Goal: Task Accomplishment & Management: Manage account settings

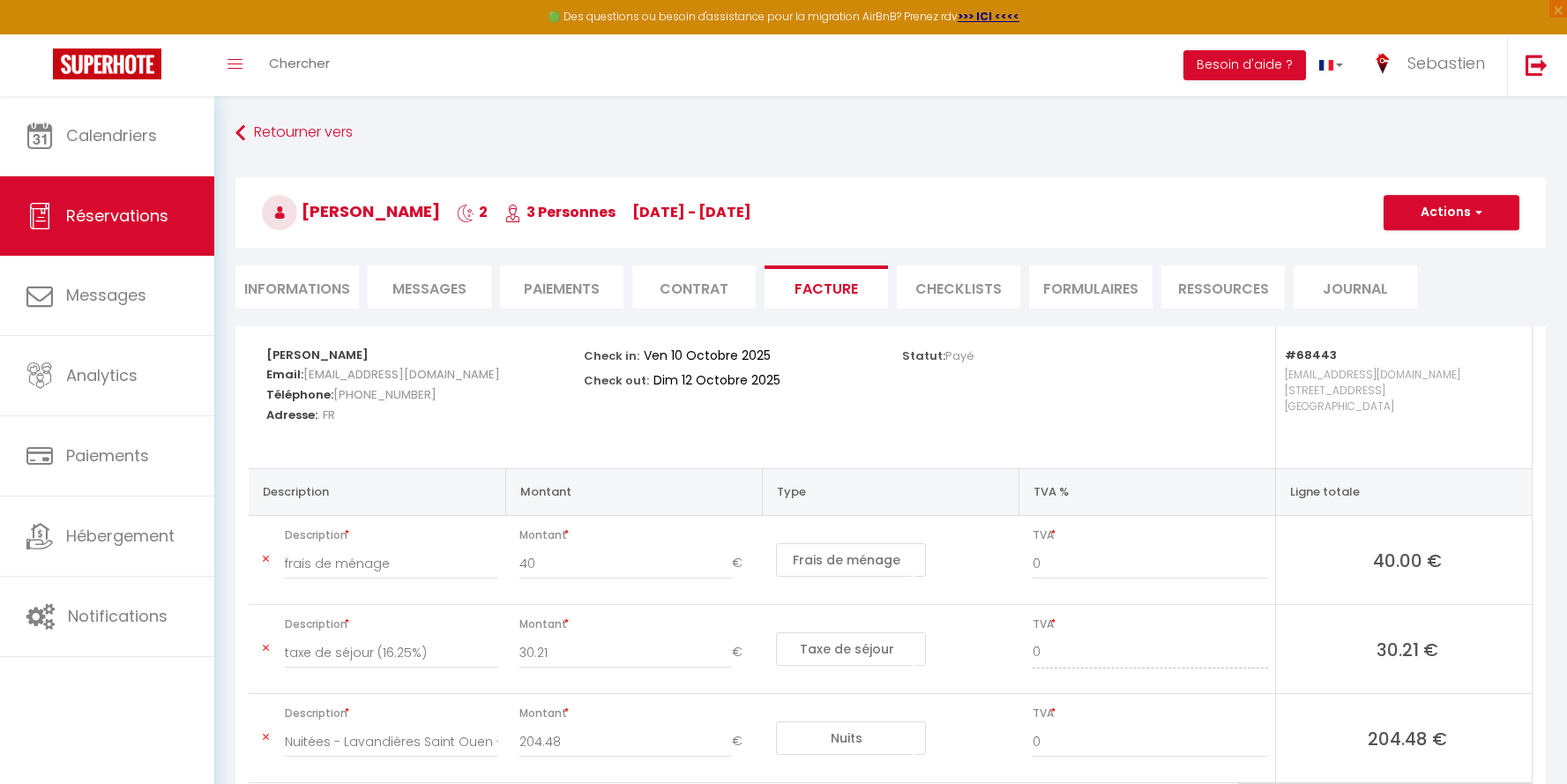
select select "cleaning"
select select "taxes"
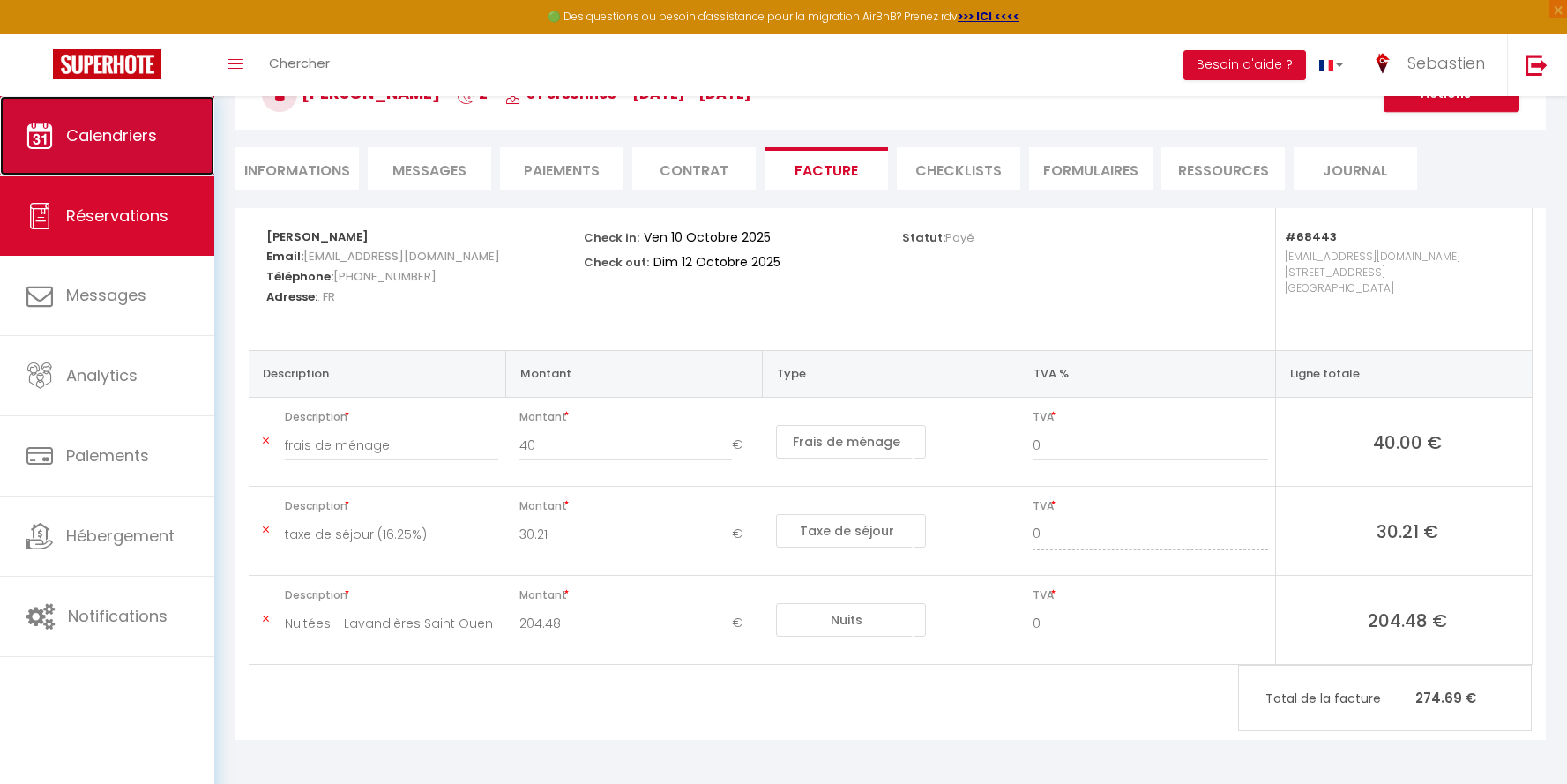
click at [139, 133] on span "Calendriers" at bounding box center [111, 134] width 91 height 22
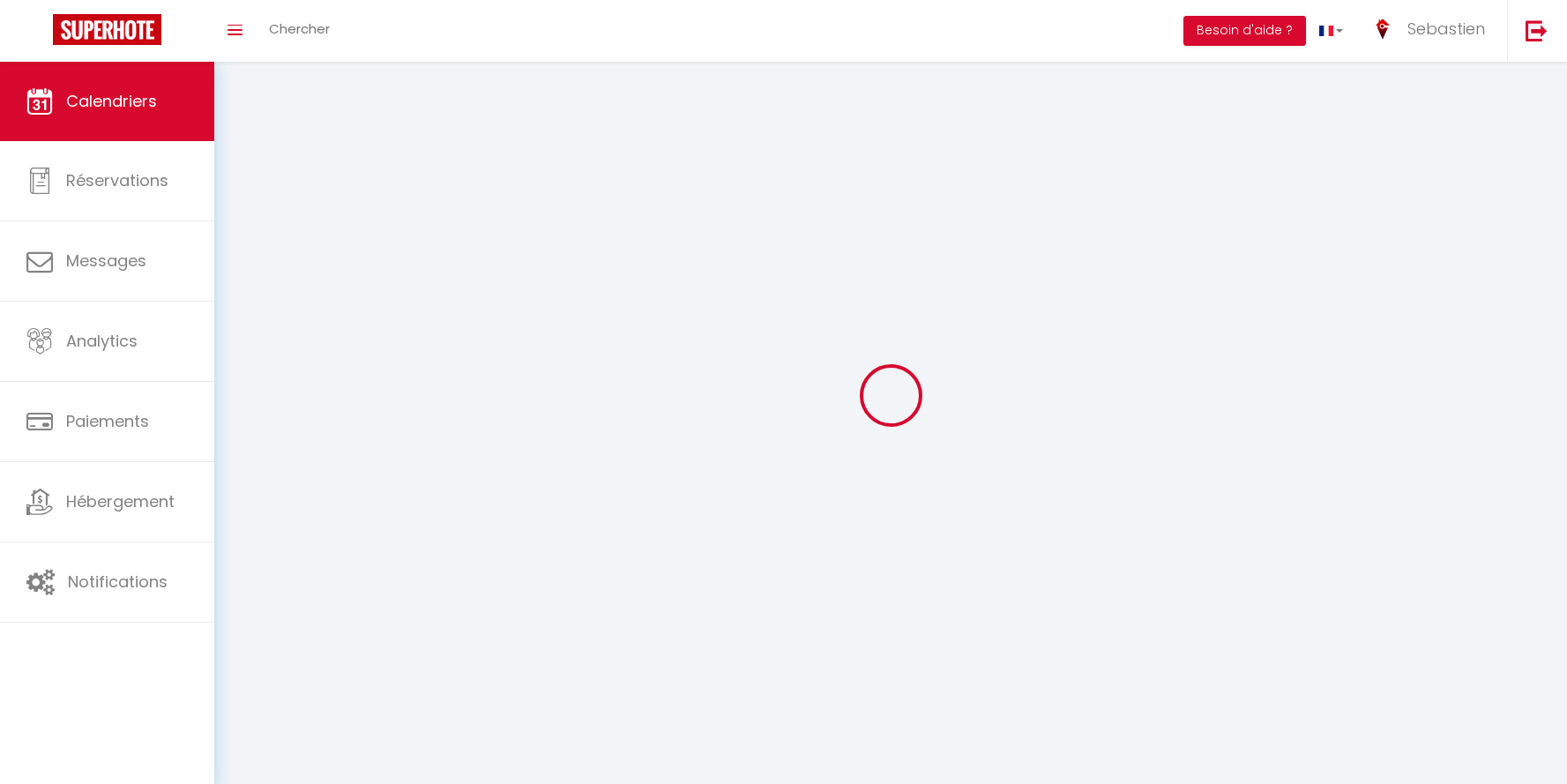
select select
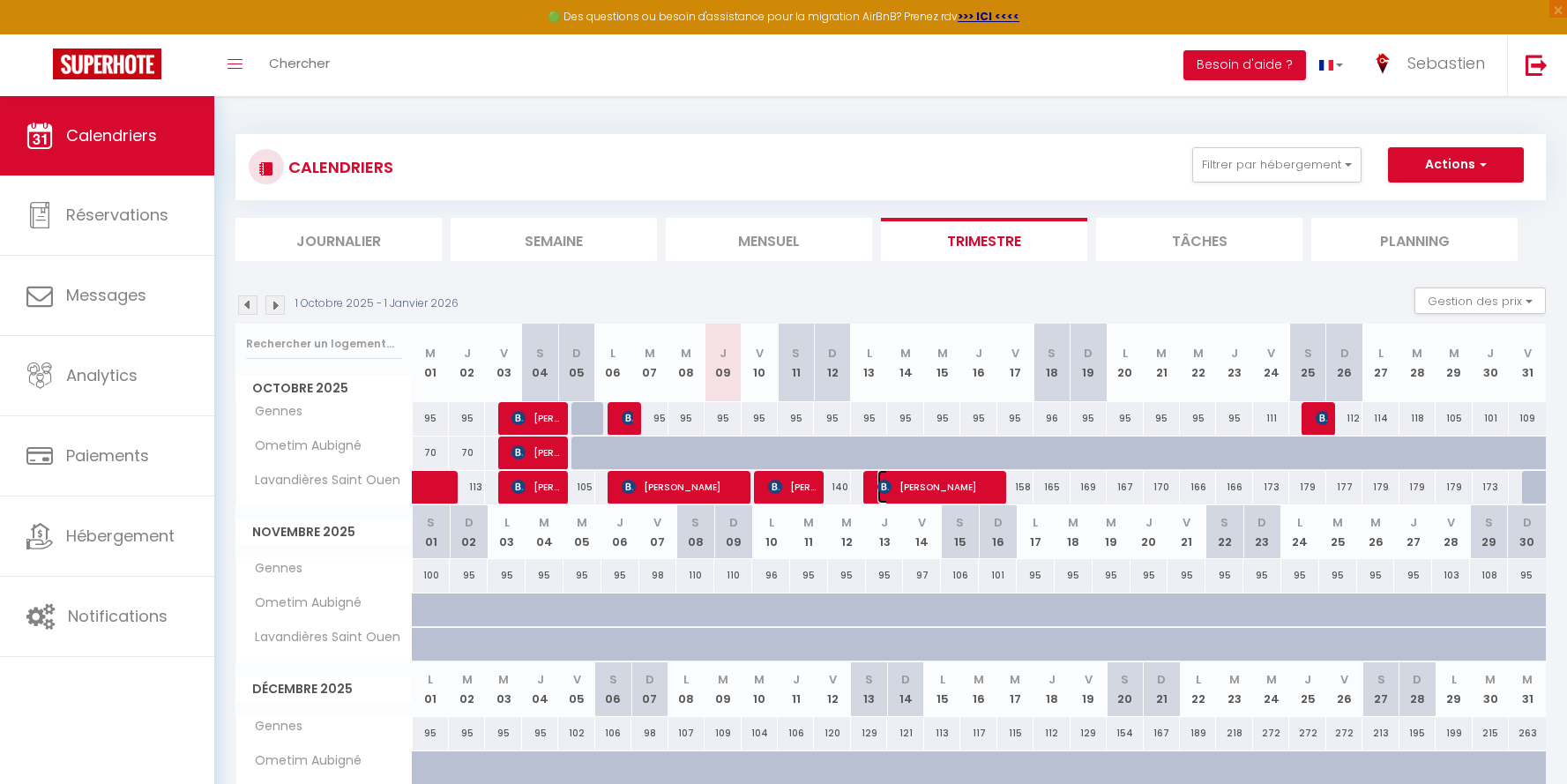
click at [931, 488] on span "[PERSON_NAME]" at bounding box center [938, 486] width 121 height 33
select select "OK"
select select "1"
select select "0"
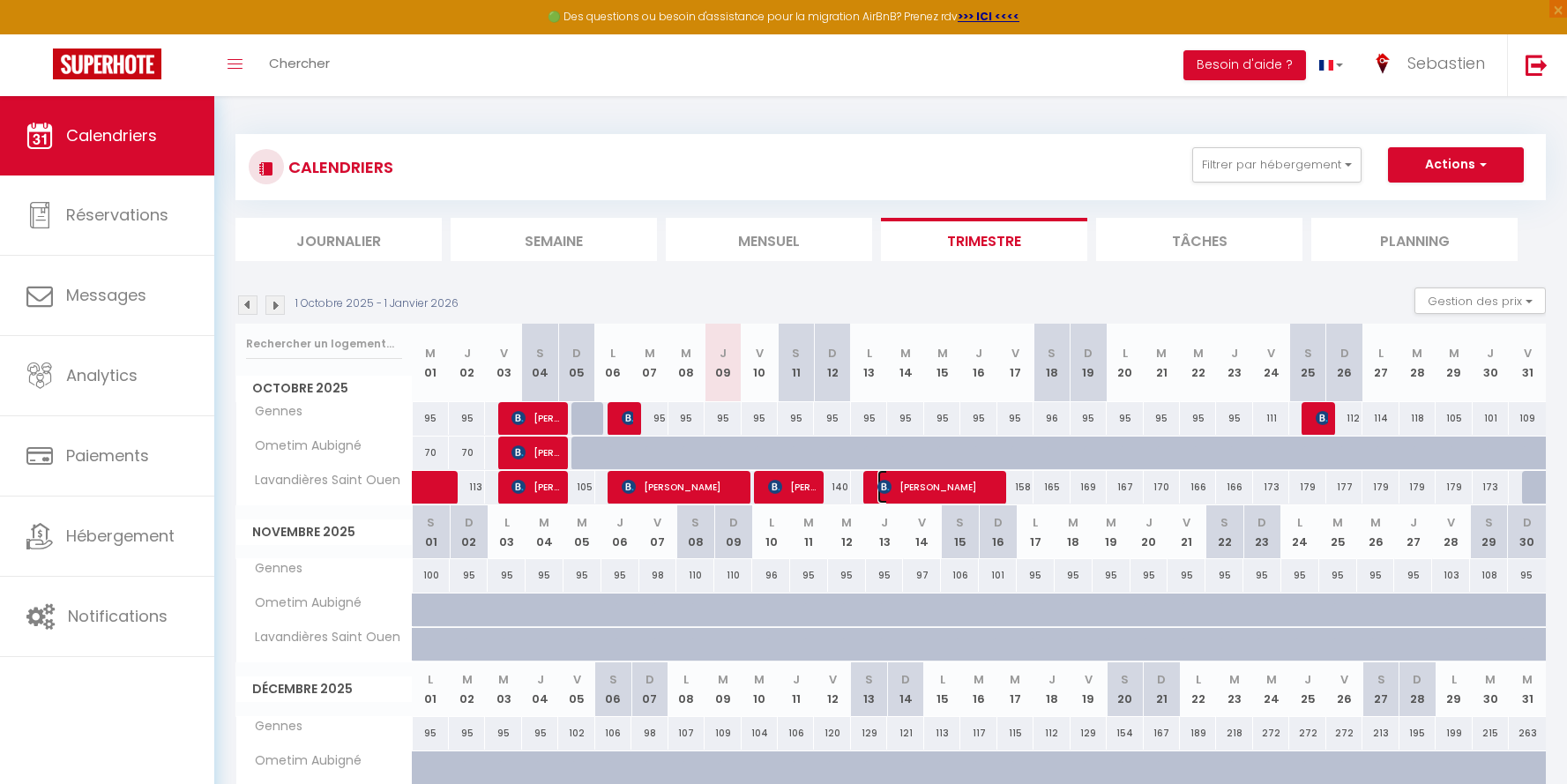
select select "1"
select select
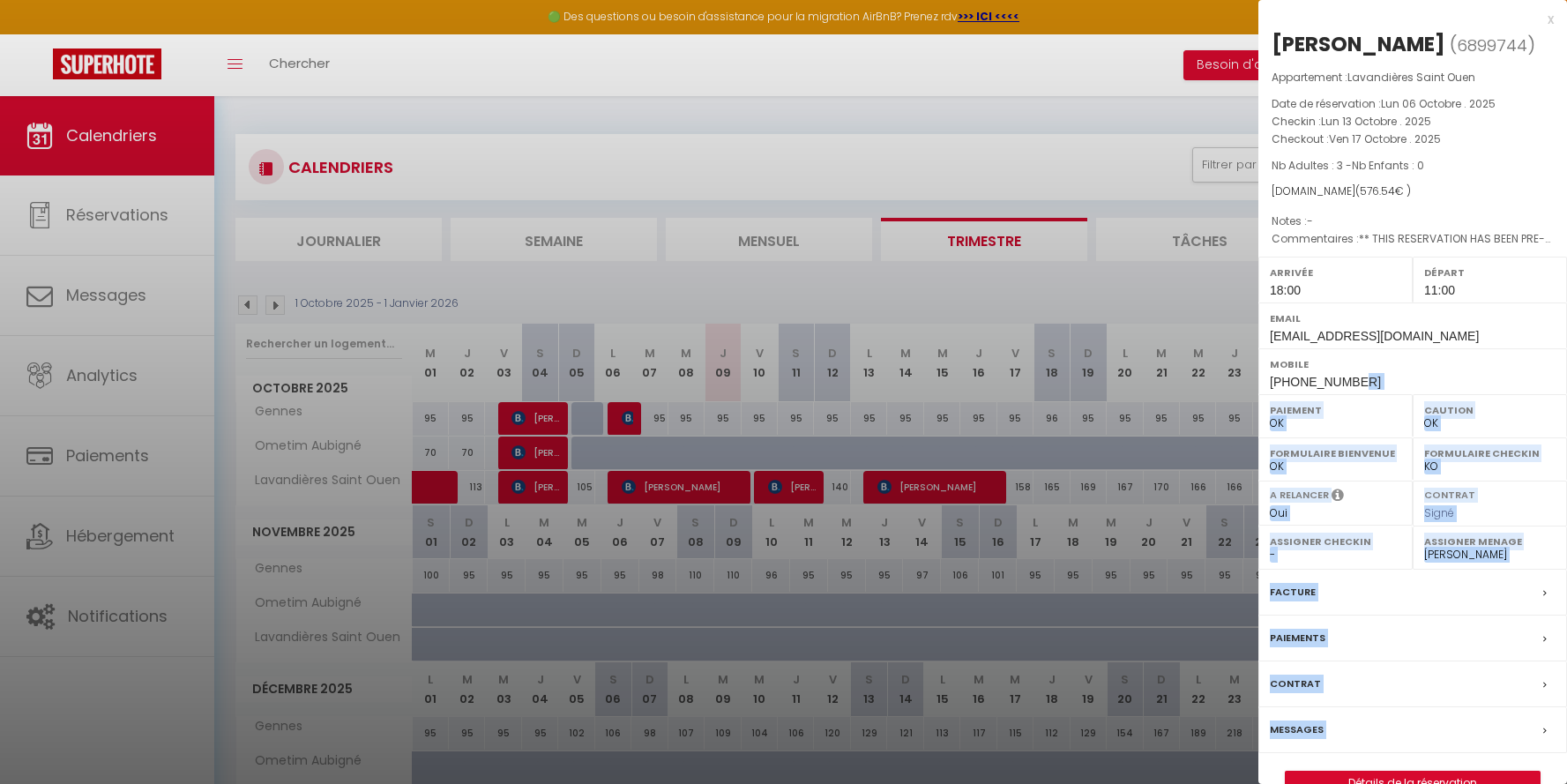
drag, startPoint x: 1361, startPoint y: 379, endPoint x: 1255, endPoint y: 386, distance: 106.2
click at [1255, 386] on body "🟢 Des questions ou besoin d'assistance pour la migration AirBnB? Prenez rdv >>>…" at bounding box center [784, 494] width 1567 height 797
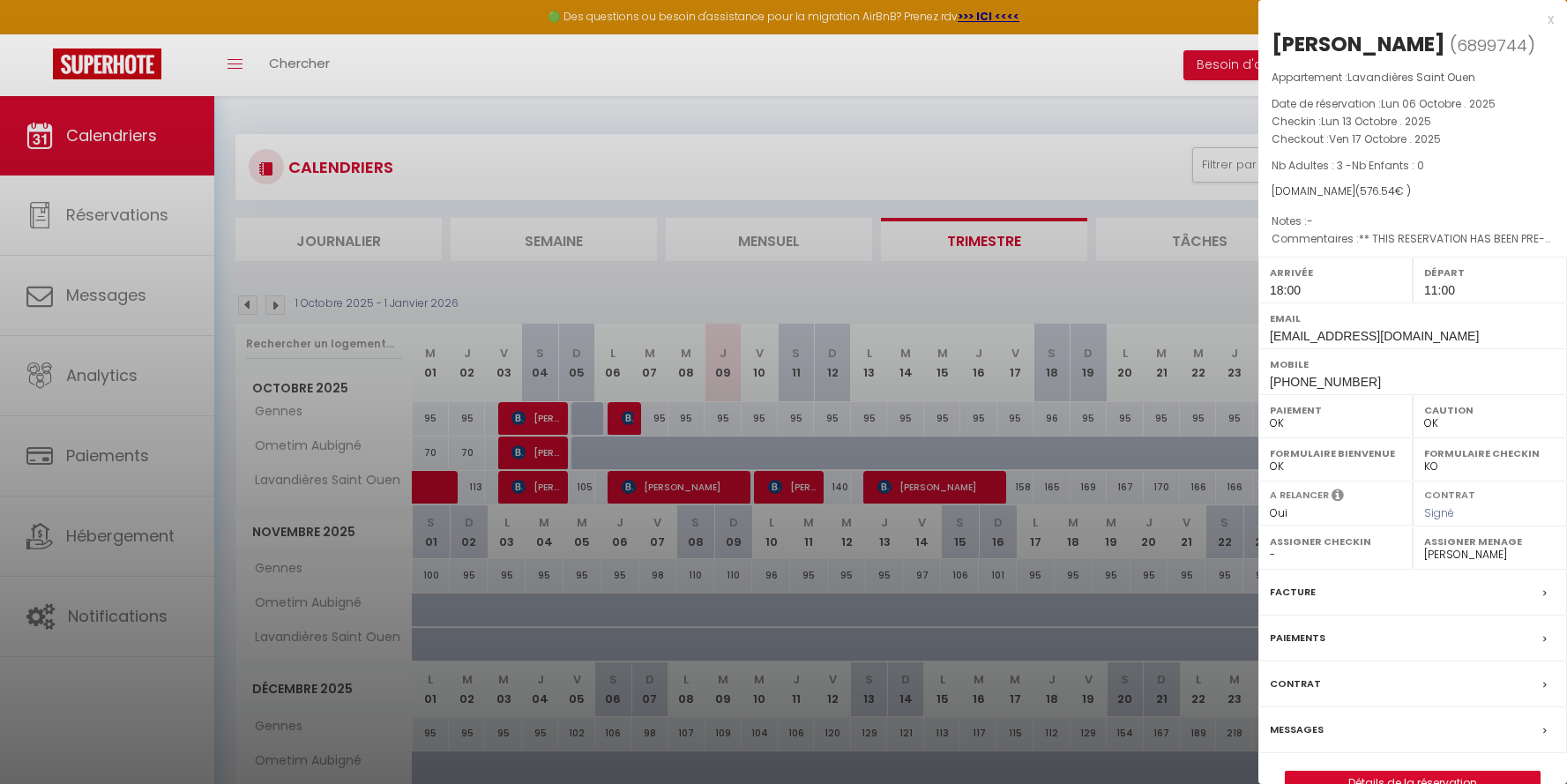
click at [1314, 384] on span "[PHONE_NUMBER]" at bounding box center [1326, 381] width 112 height 14
drag, startPoint x: 1358, startPoint y: 379, endPoint x: 1267, endPoint y: 381, distance: 91.0
click at [1267, 381] on div "Mobile [PHONE_NUMBER]" at bounding box center [1414, 372] width 309 height 46
copy span "[PHONE_NUMBER]"
click at [774, 278] on div at bounding box center [784, 392] width 1567 height 784
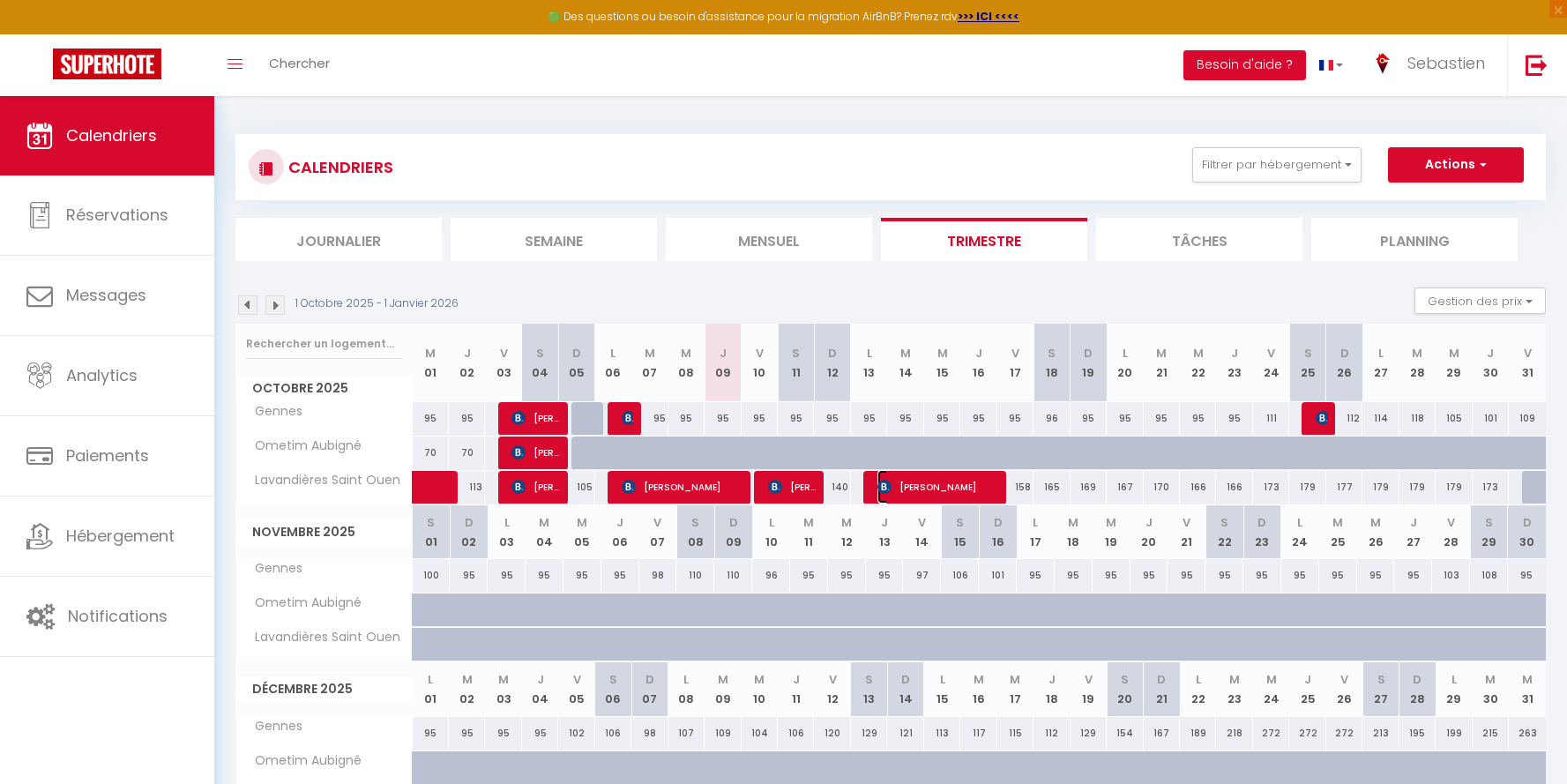
click at [940, 488] on span "[PERSON_NAME]" at bounding box center [938, 486] width 121 height 33
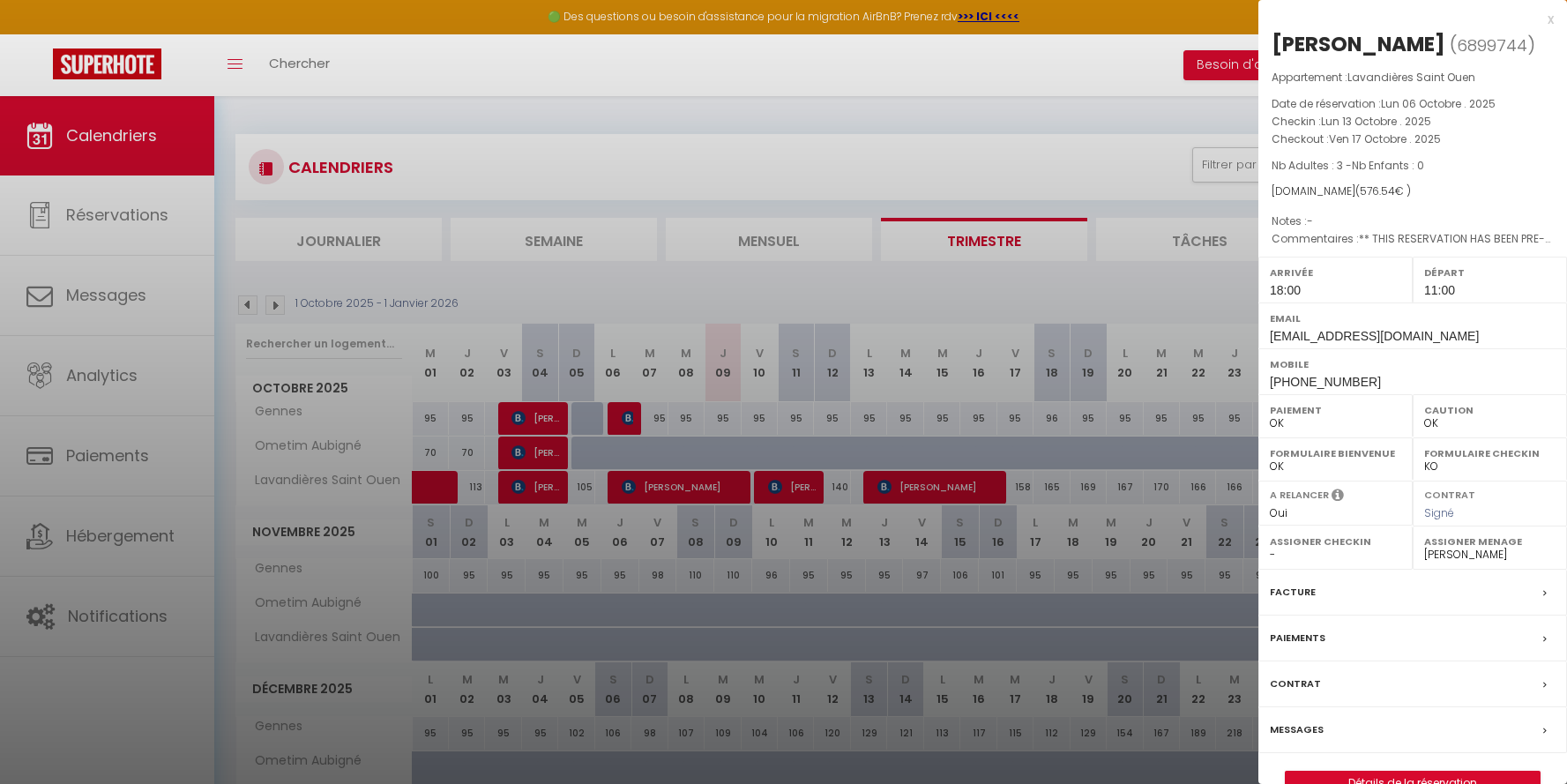
click at [1551, 20] on div "x" at bounding box center [1407, 19] width 295 height 21
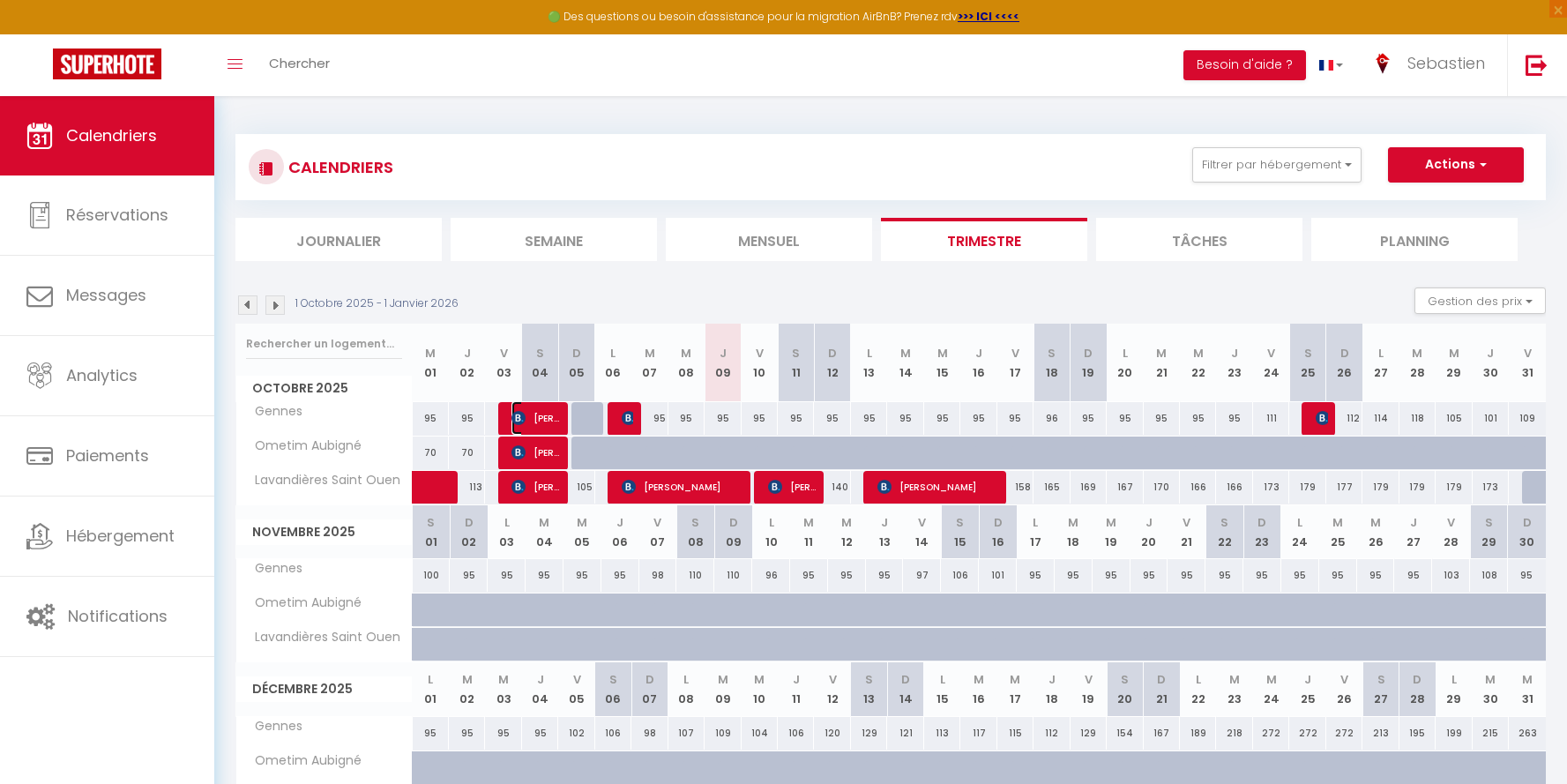
click at [547, 416] on span "[PERSON_NAME]" at bounding box center [536, 417] width 49 height 33
select select "29029"
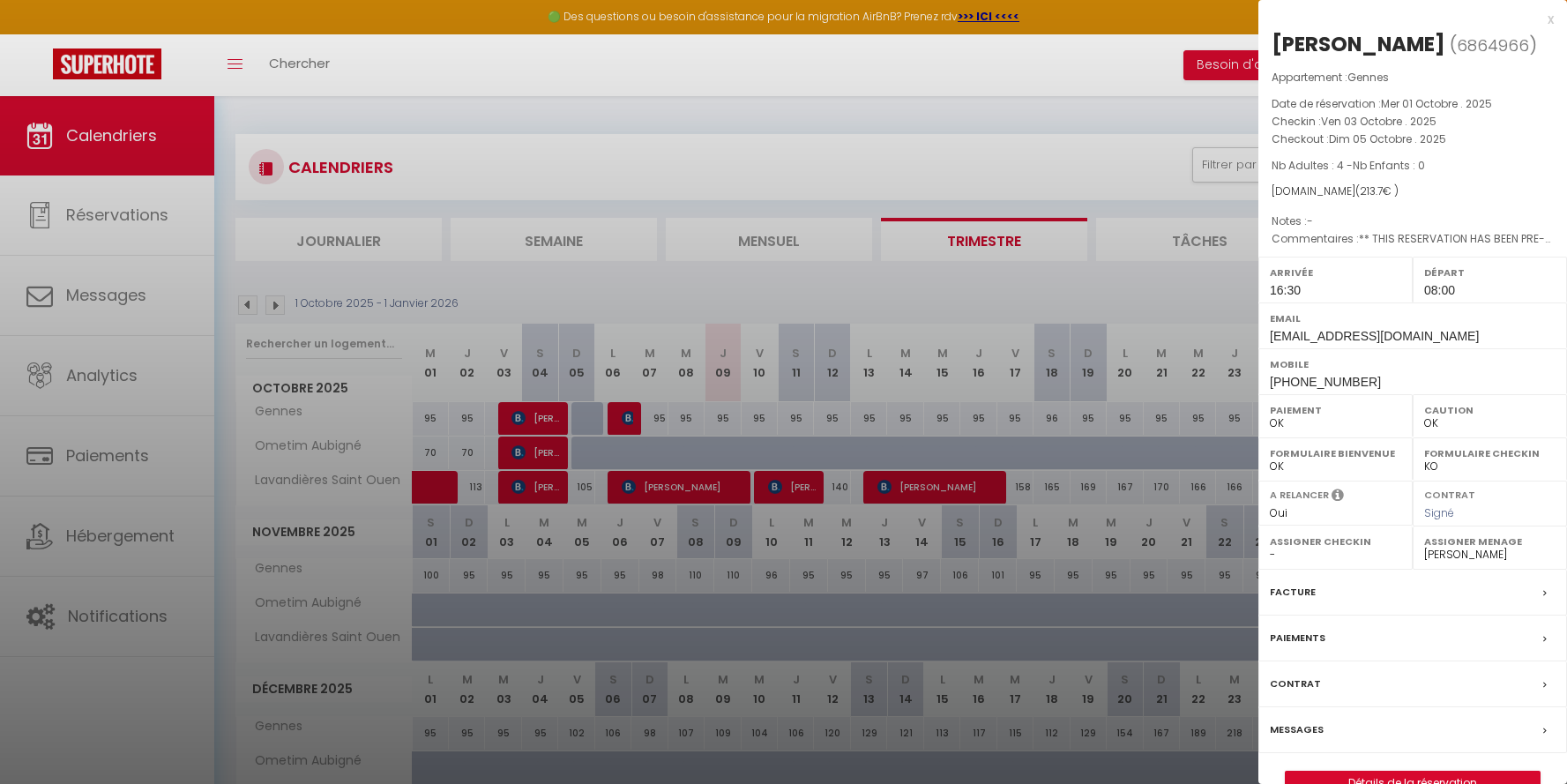
click at [1300, 600] on label "Facture" at bounding box center [1293, 592] width 46 height 18
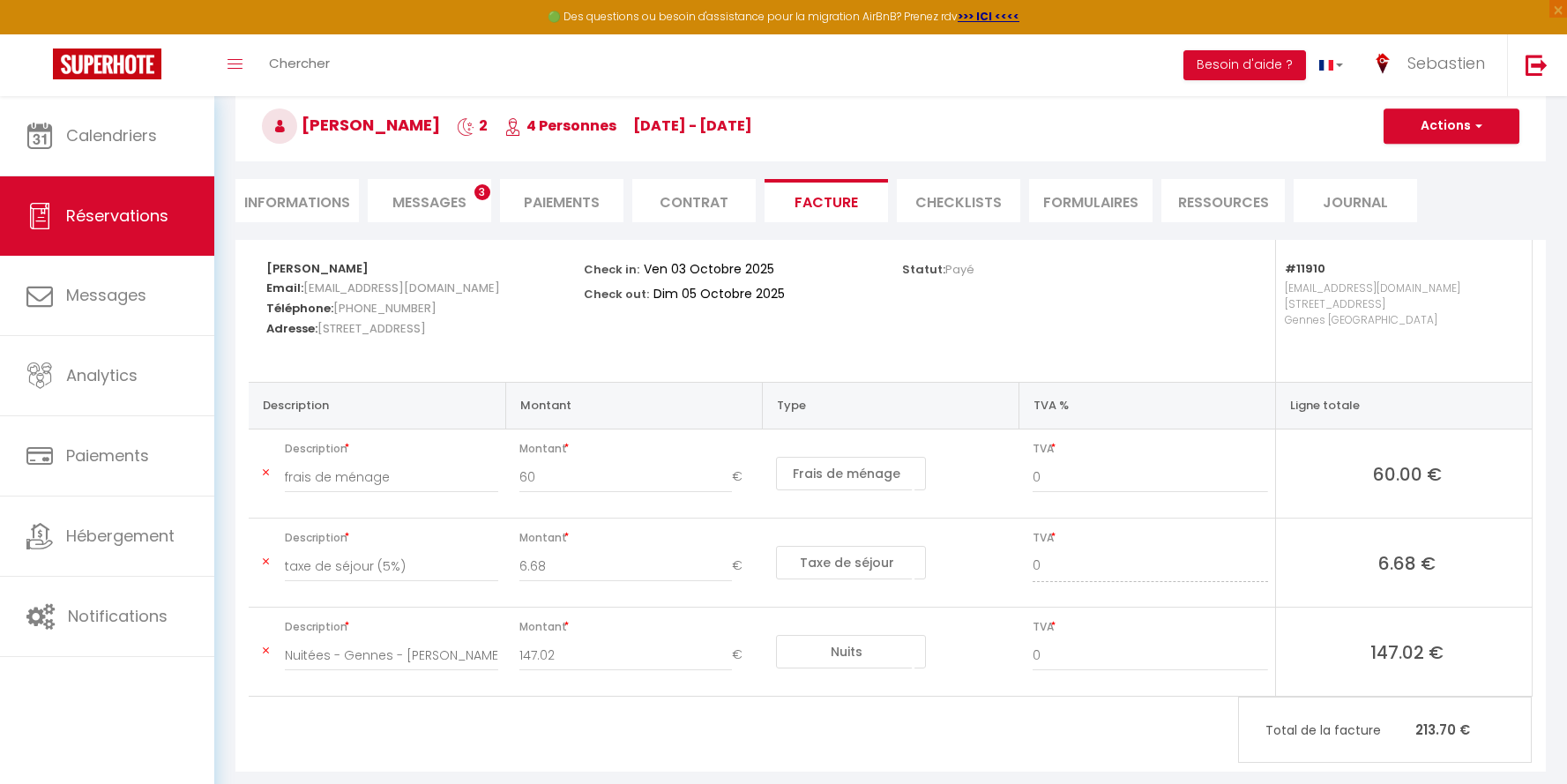
scroll to position [93, 0]
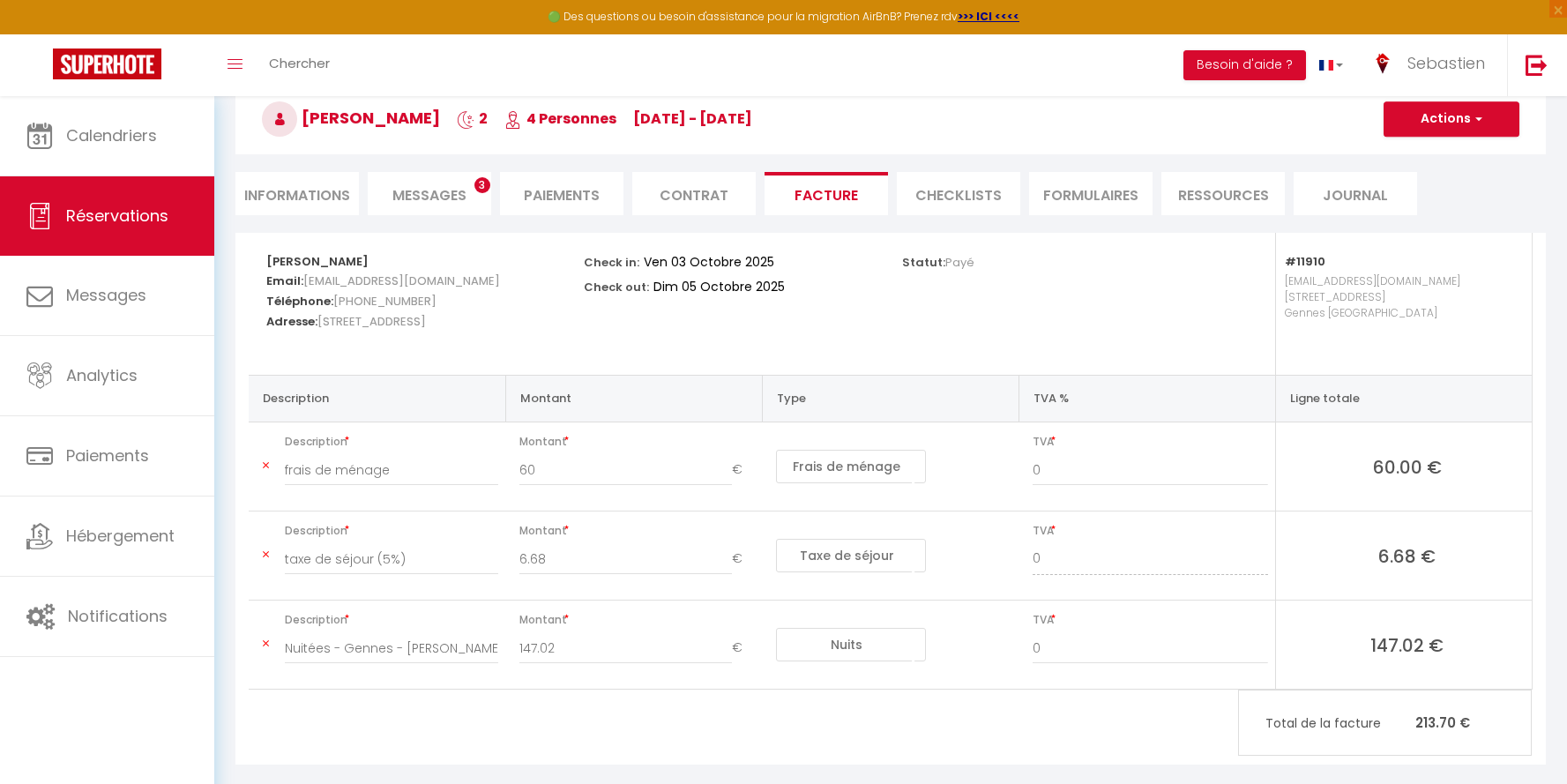
click at [452, 195] on span "Messages" at bounding box center [430, 194] width 74 height 20
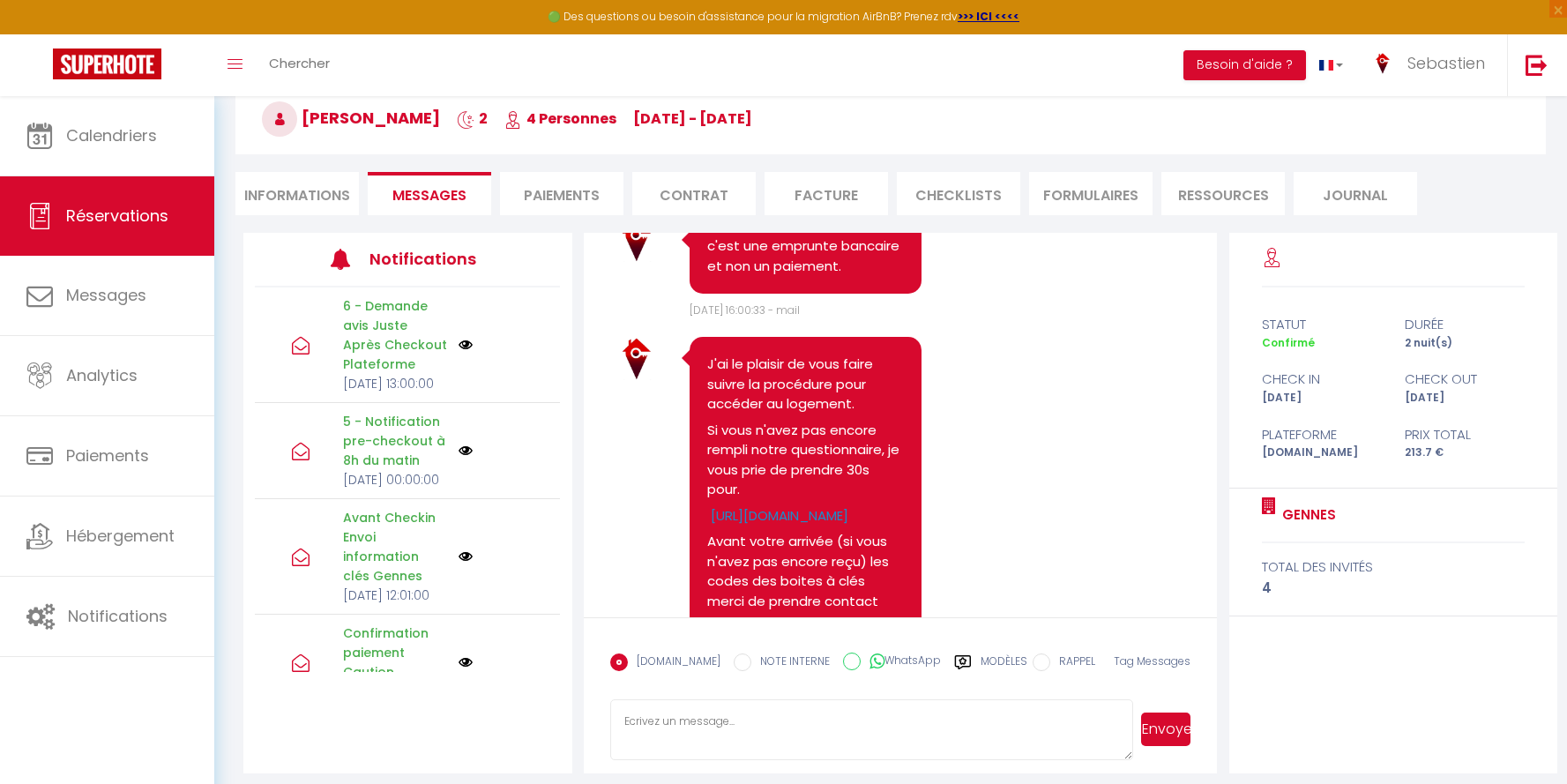
scroll to position [4318, 0]
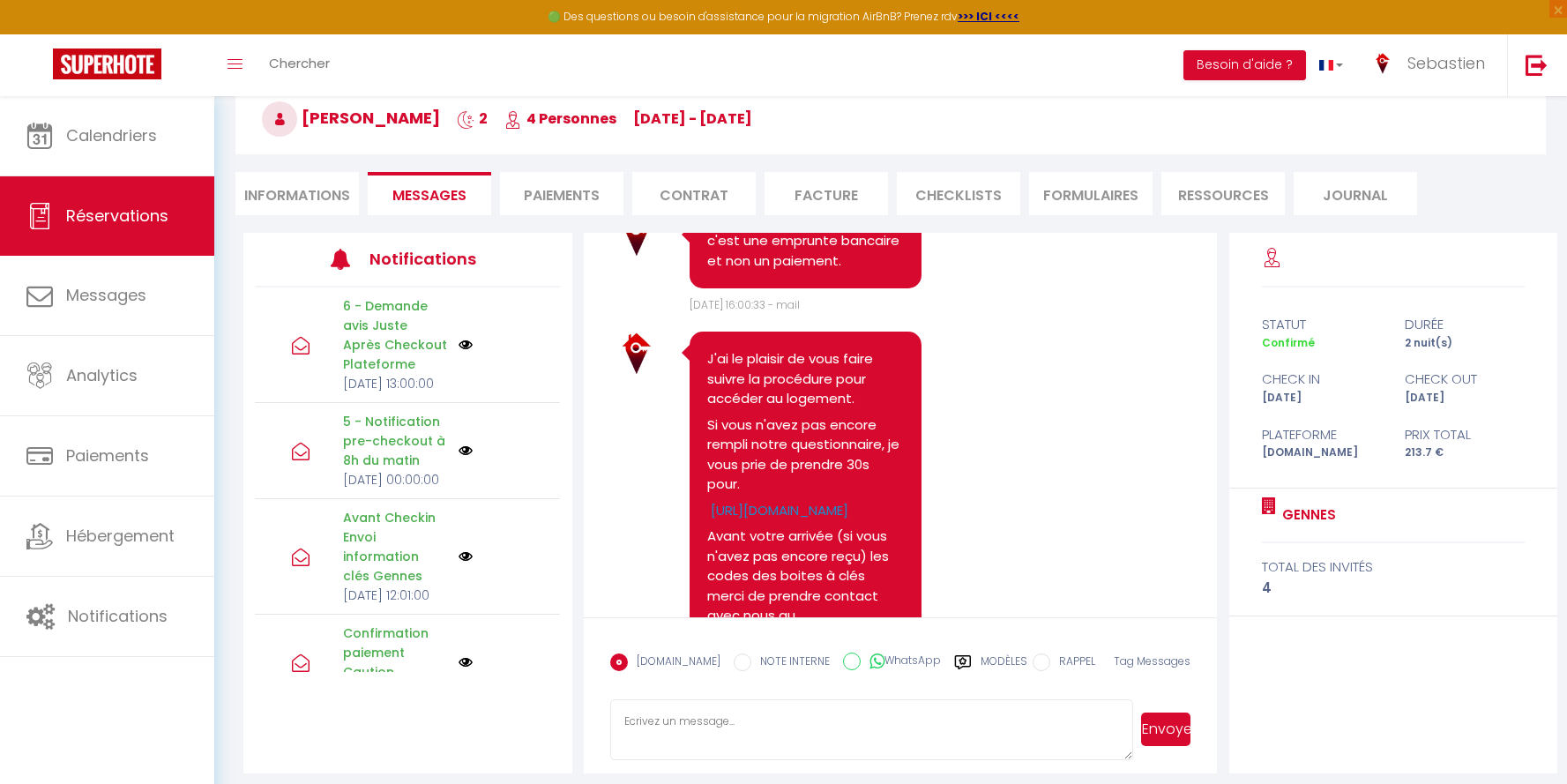
click at [692, 694] on form "[DOMAIN_NAME] NOTE INTERNE WhatsApp Modèles 9 « ‹ » › [DATE] [PHONE_NUMBER] Dim…" at bounding box center [901, 695] width 634 height 157
click at [683, 708] on textarea at bounding box center [871, 730] width 523 height 62
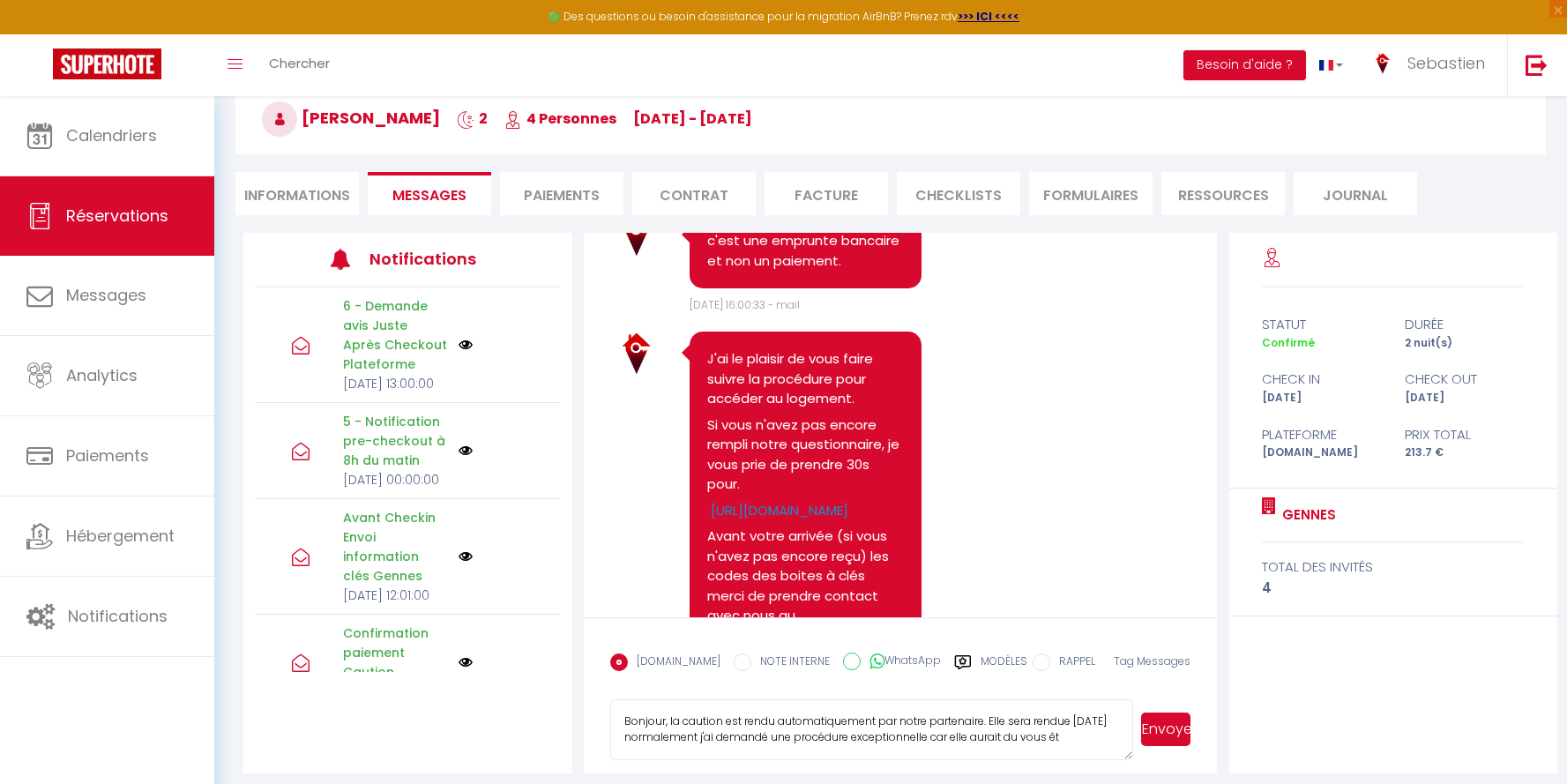
scroll to position [2, 0]
type textarea "Bonjour, la caution est rendu automatiquement par notre partenaire. Elle sera r…"
click at [1161, 724] on button "Envoyer" at bounding box center [1166, 729] width 50 height 33
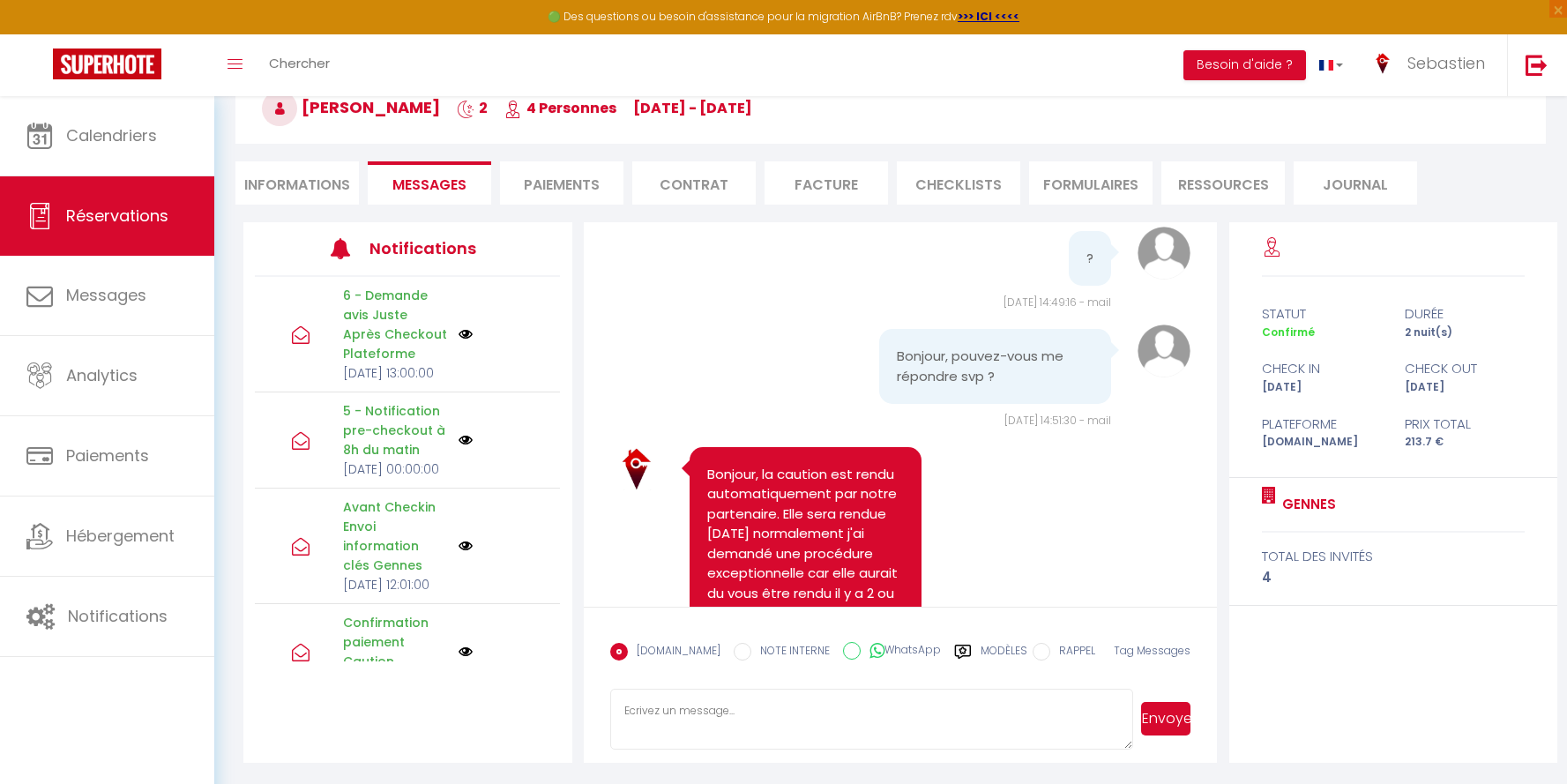
scroll to position [9077, 0]
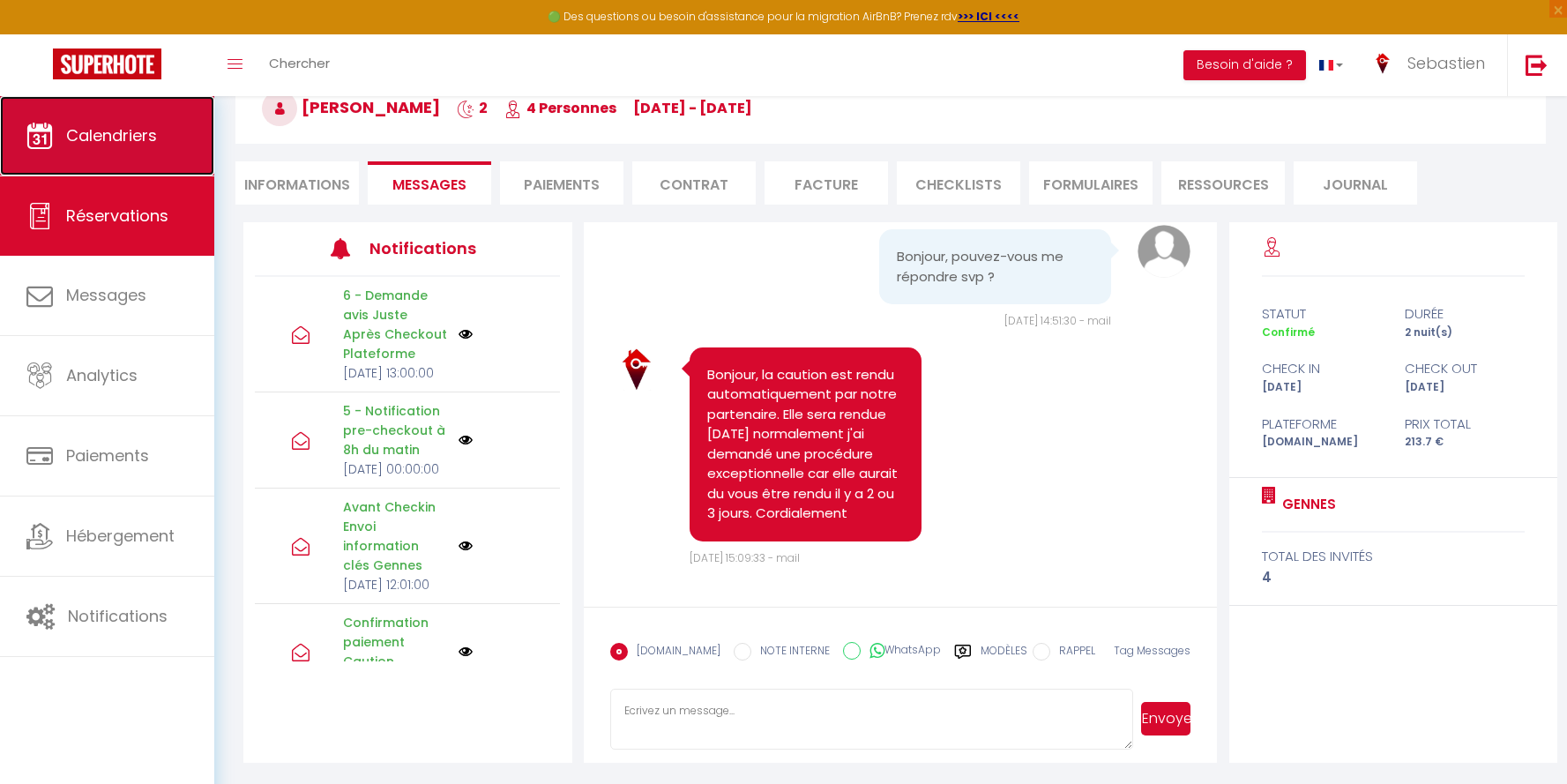
click at [155, 142] on span "Calendriers" at bounding box center [111, 134] width 91 height 22
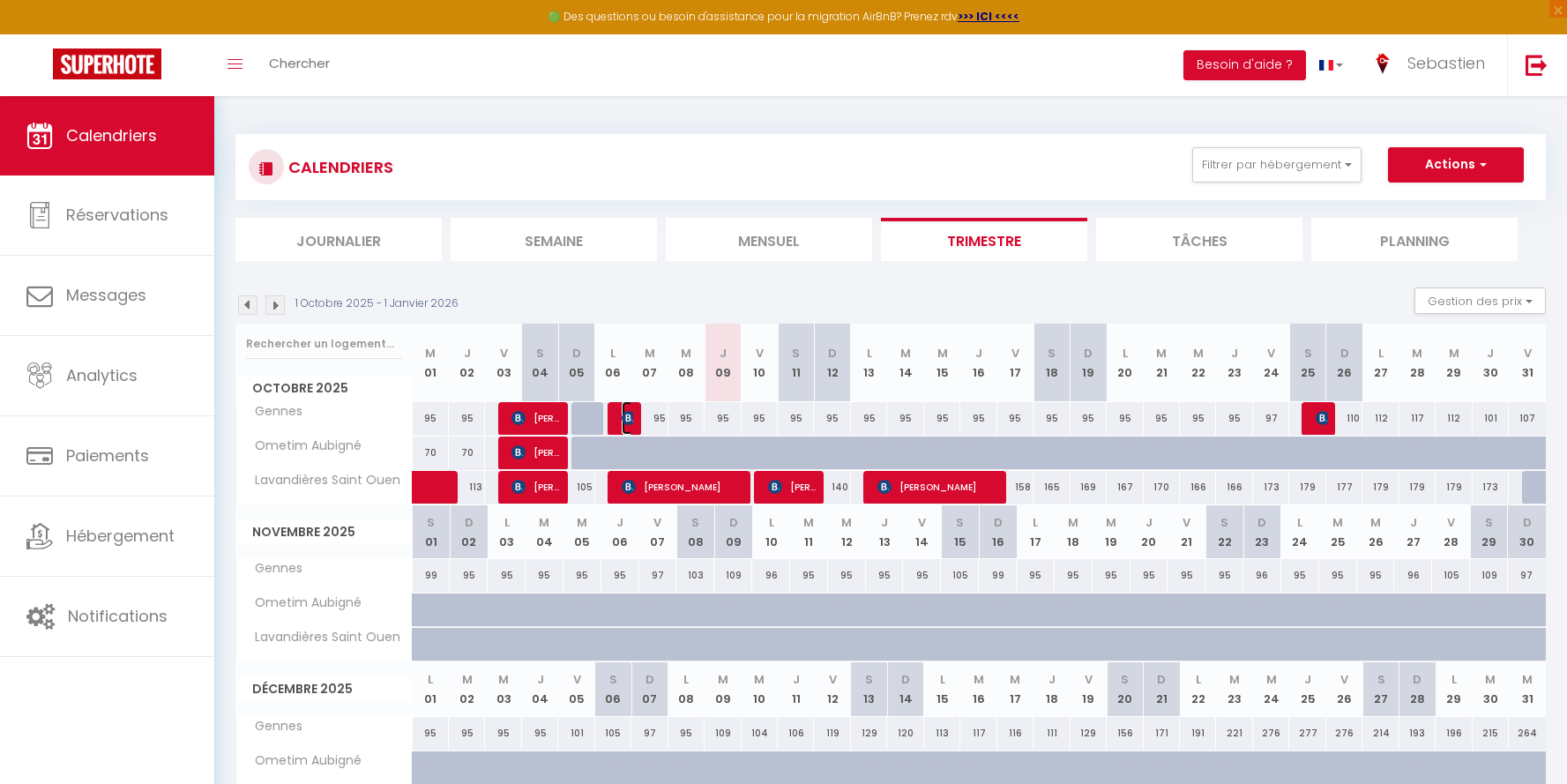
click at [629, 429] on span "Fibre AK" at bounding box center [627, 417] width 12 height 33
select select "OK"
select select "1"
select select "0"
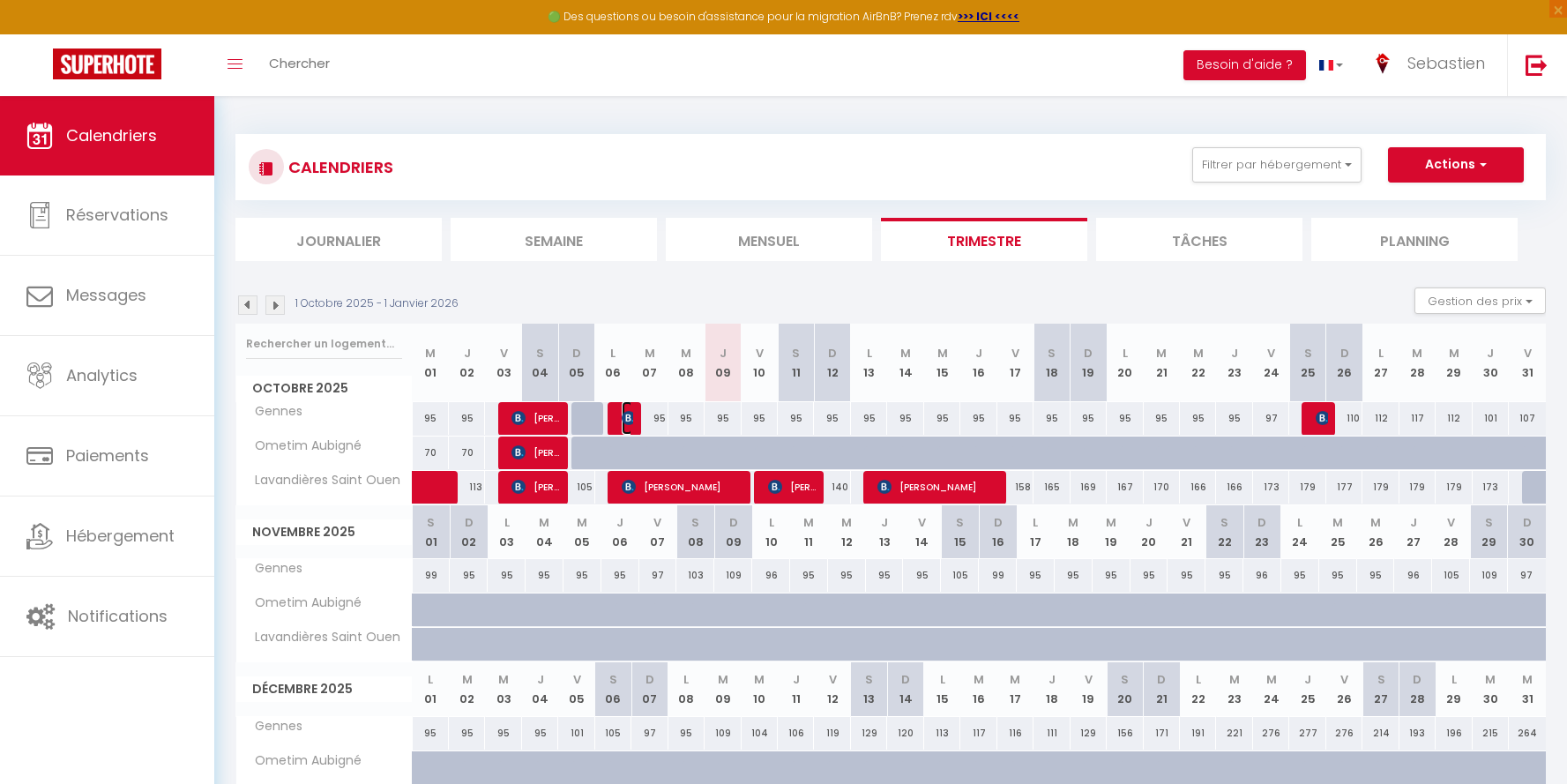
select select "1"
select select
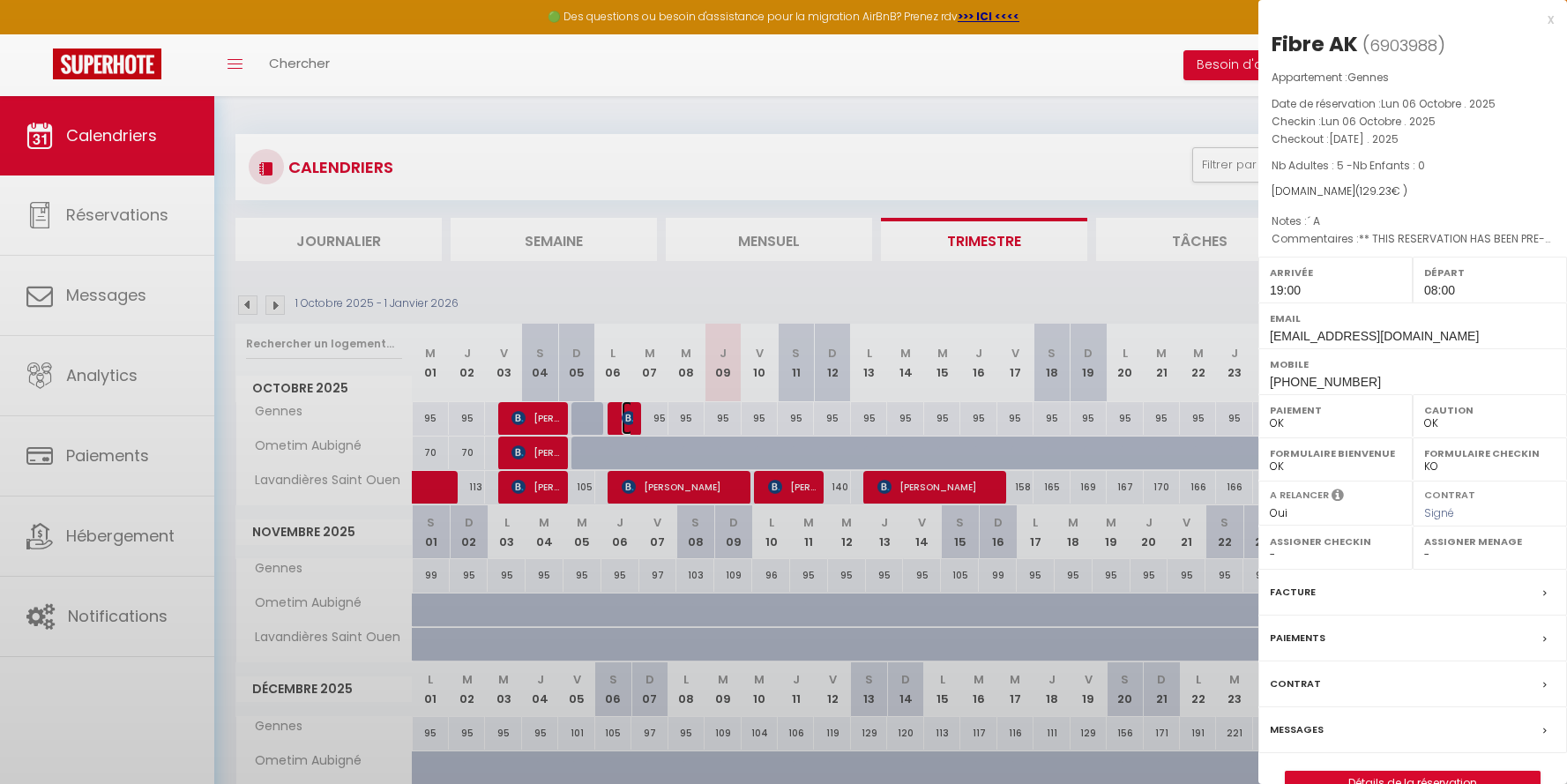
select select "29029"
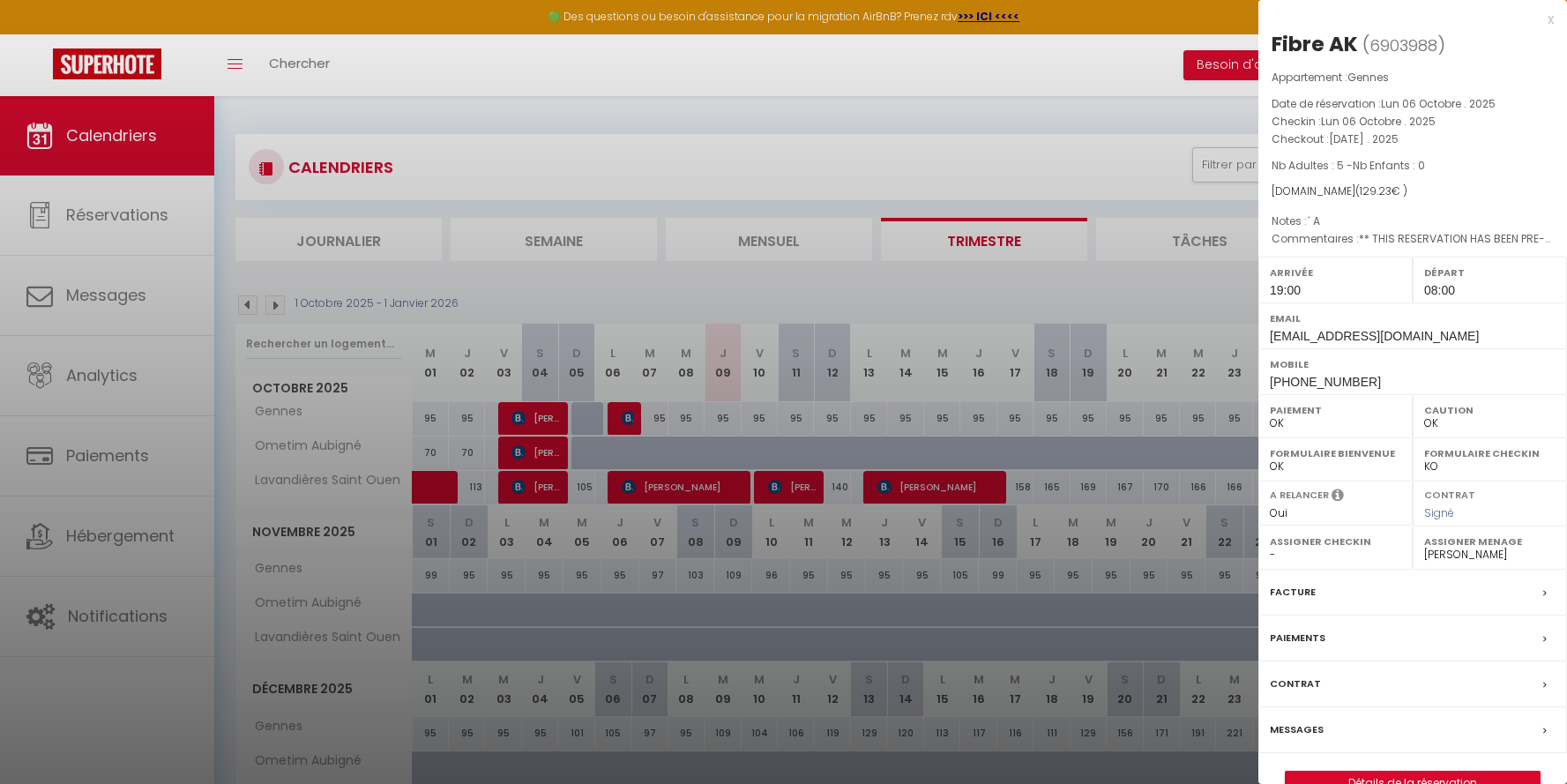
click at [764, 289] on div at bounding box center [784, 392] width 1567 height 784
